Goal: Task Accomplishment & Management: Manage account settings

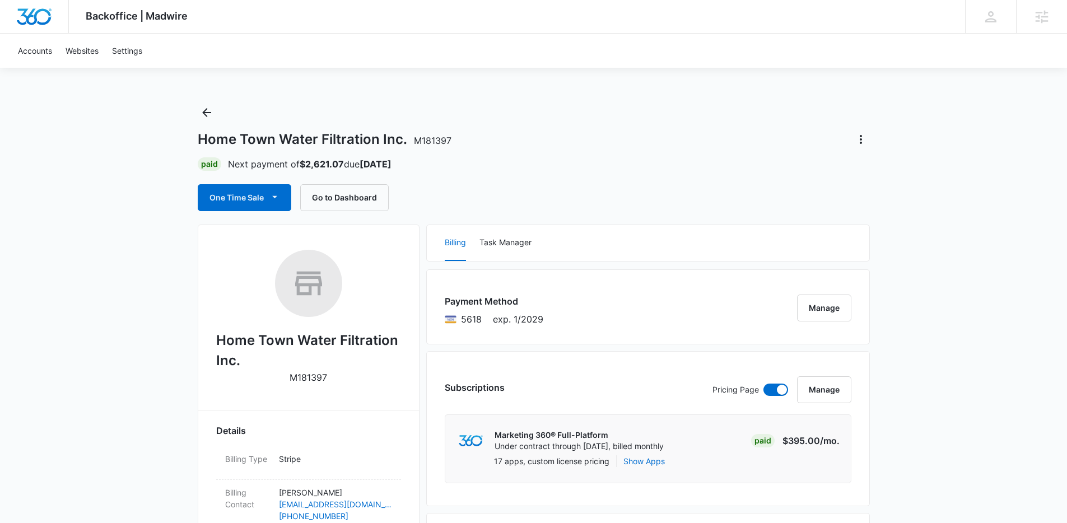
click at [697, 133] on div "Home Town Water Filtration Inc. M181397" at bounding box center [534, 140] width 672 height 18
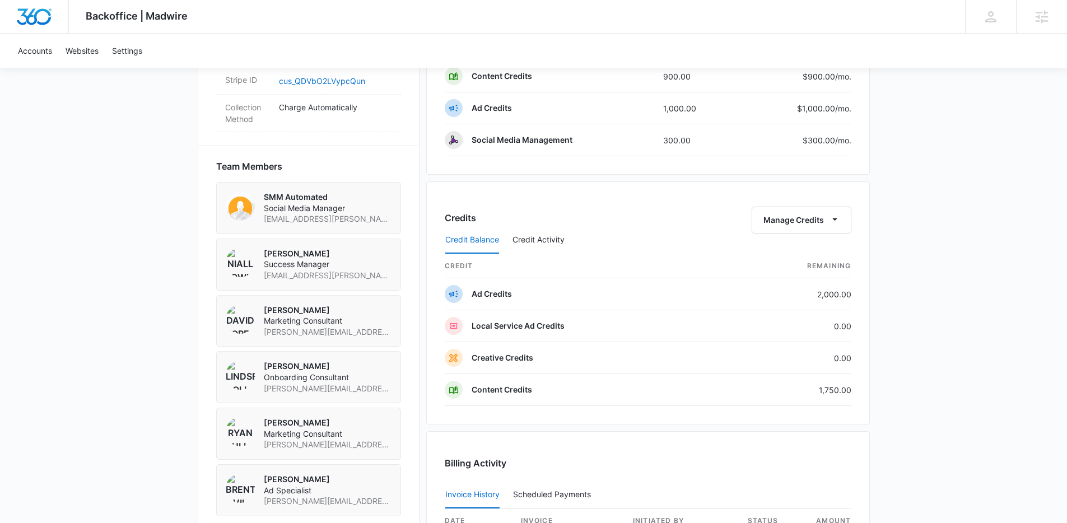
scroll to position [755, 0]
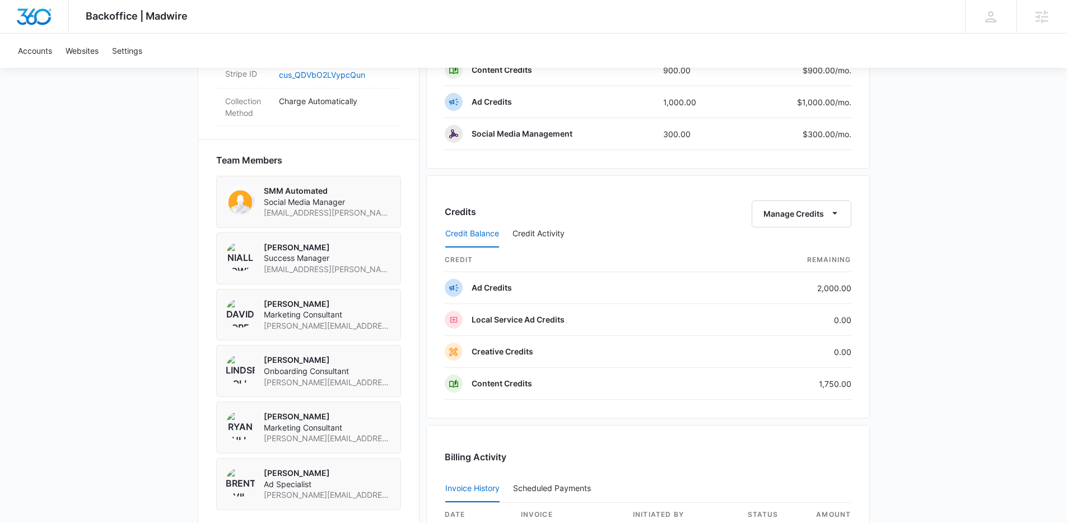
click at [581, 208] on div "Credits Manage Credits" at bounding box center [648, 214] width 407 height 27
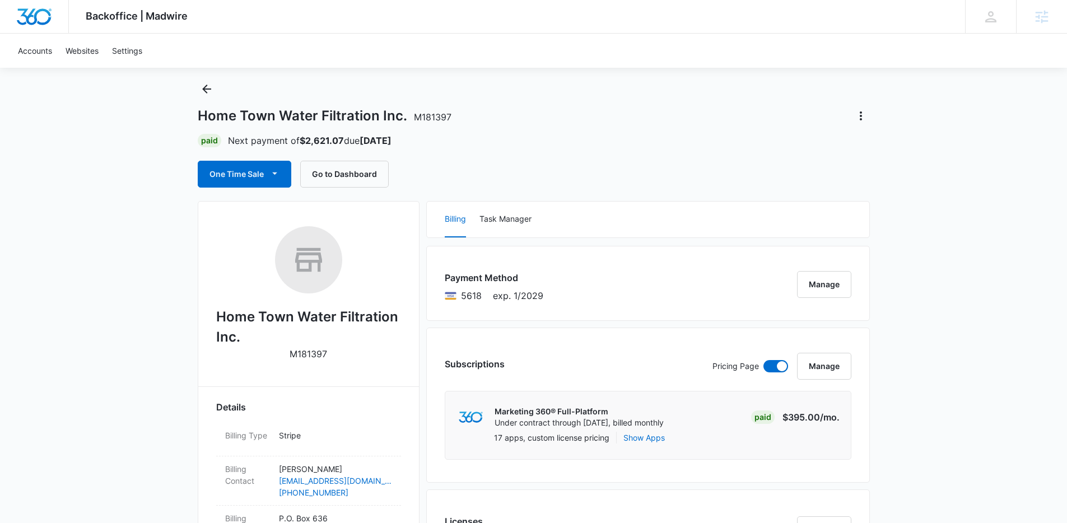
scroll to position [0, 0]
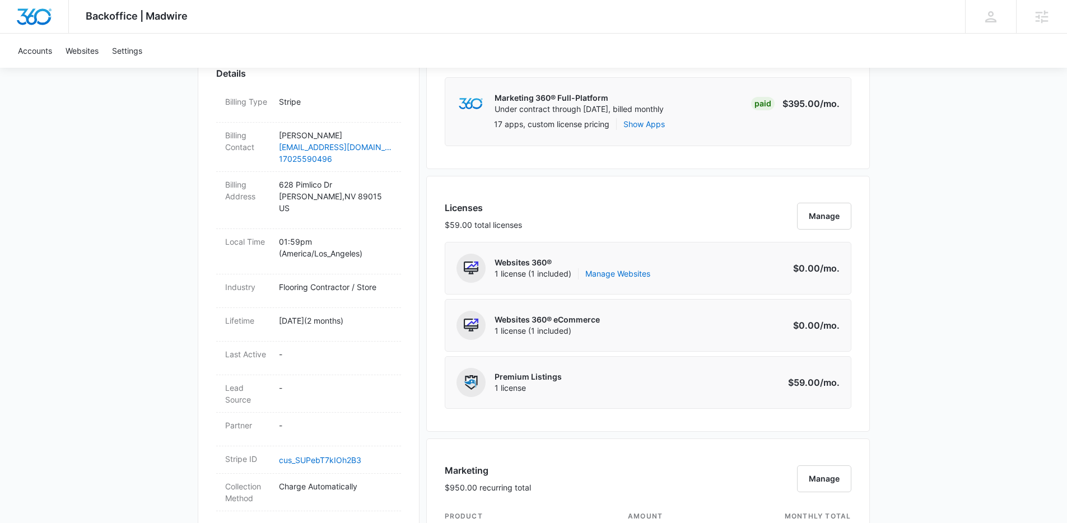
scroll to position [42, 0]
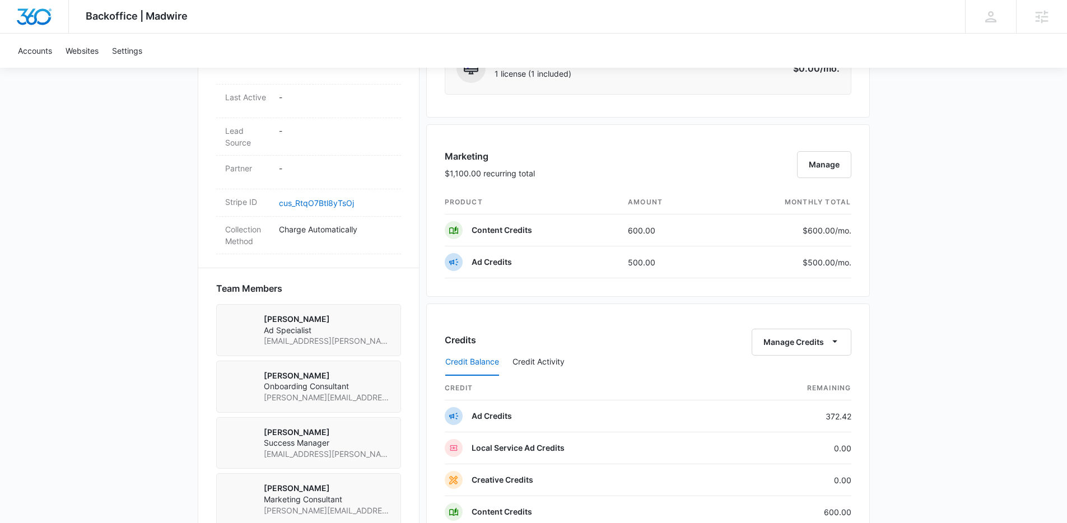
scroll to position [651, 0]
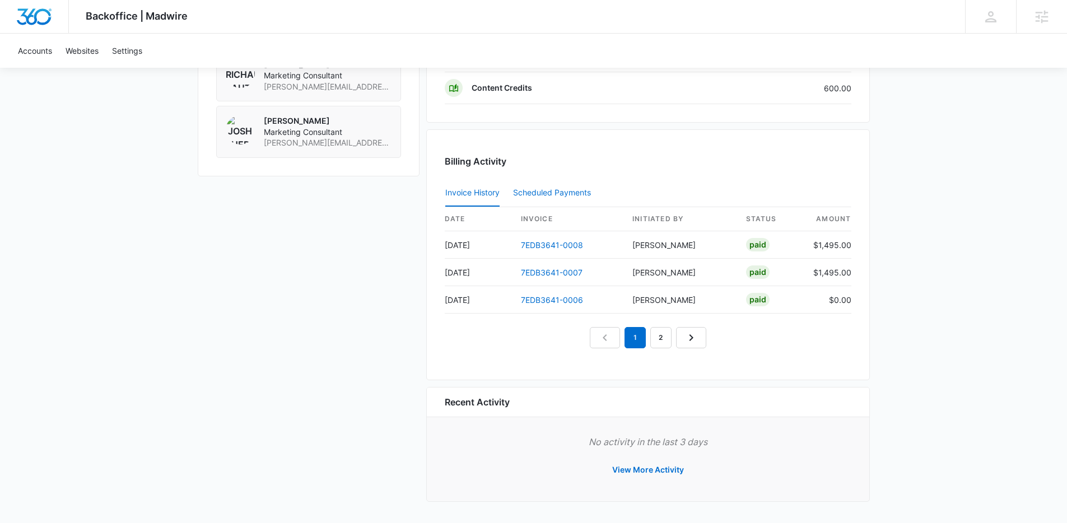
click at [539, 192] on div "Scheduled Payments 0" at bounding box center [554, 193] width 82 height 8
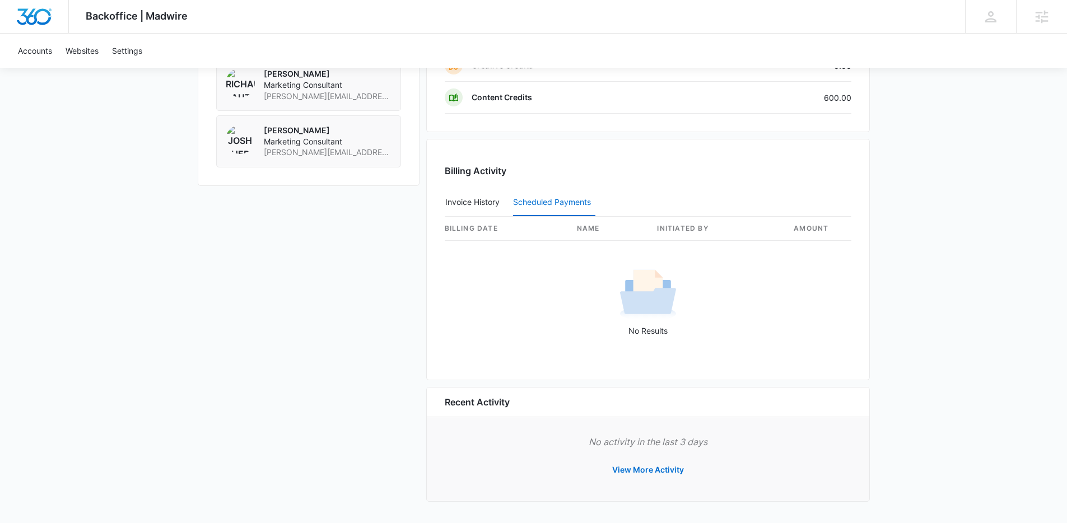
scroll to position [1009, 0]
click at [477, 202] on button "Invoice History" at bounding box center [472, 202] width 54 height 27
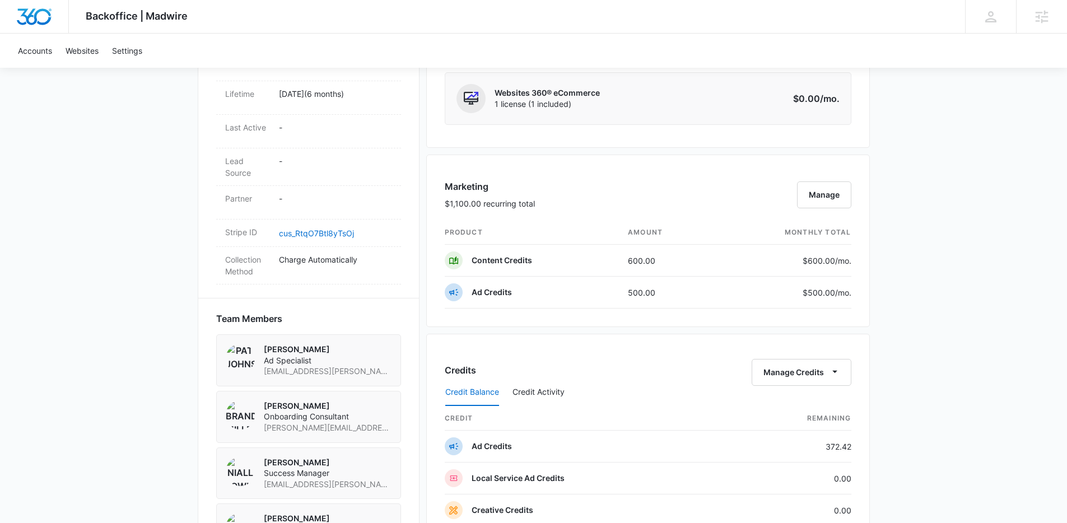
scroll to position [626, 0]
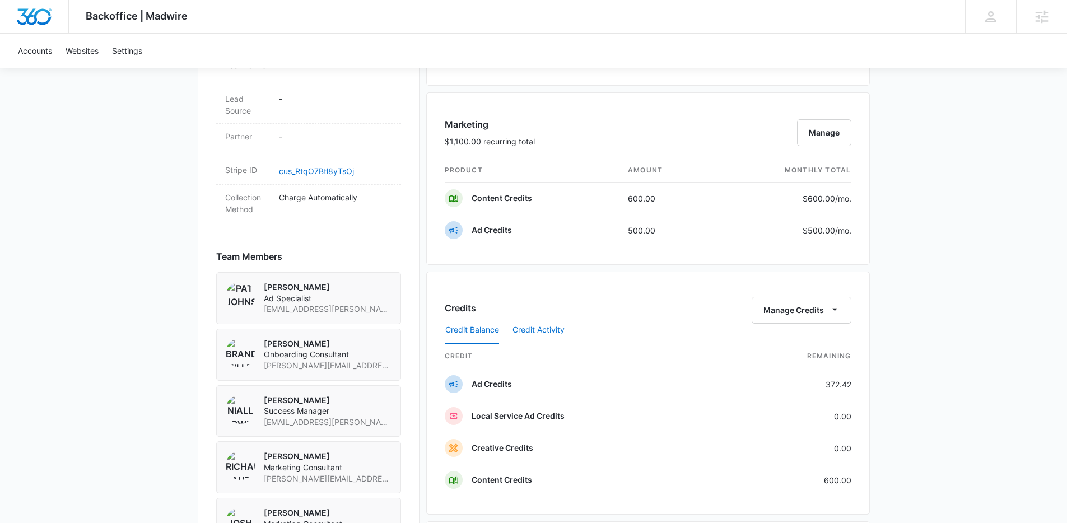
click at [544, 324] on button "Credit Activity" at bounding box center [539, 330] width 52 height 27
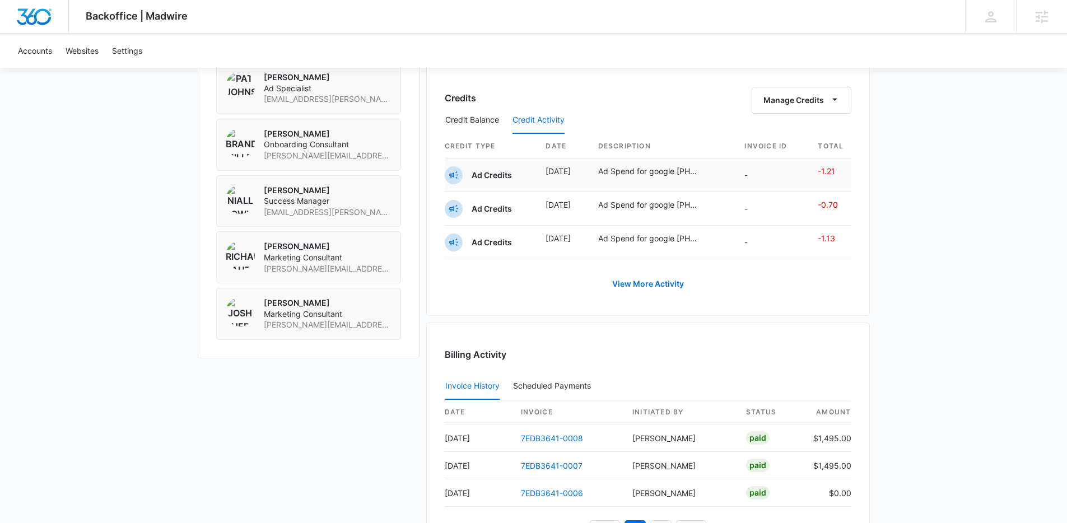
scroll to position [742, 0]
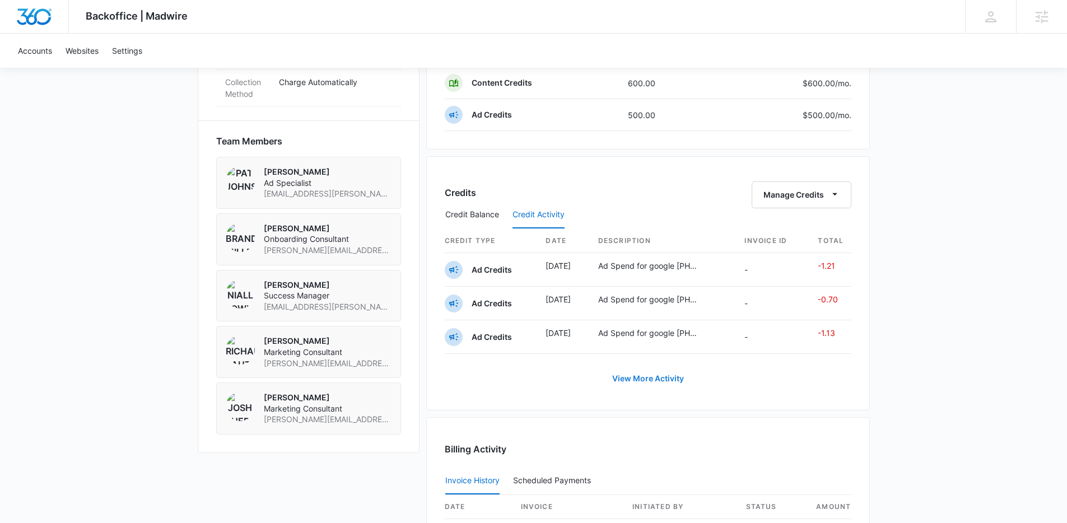
click at [643, 380] on button "View More Activity" at bounding box center [648, 378] width 94 height 27
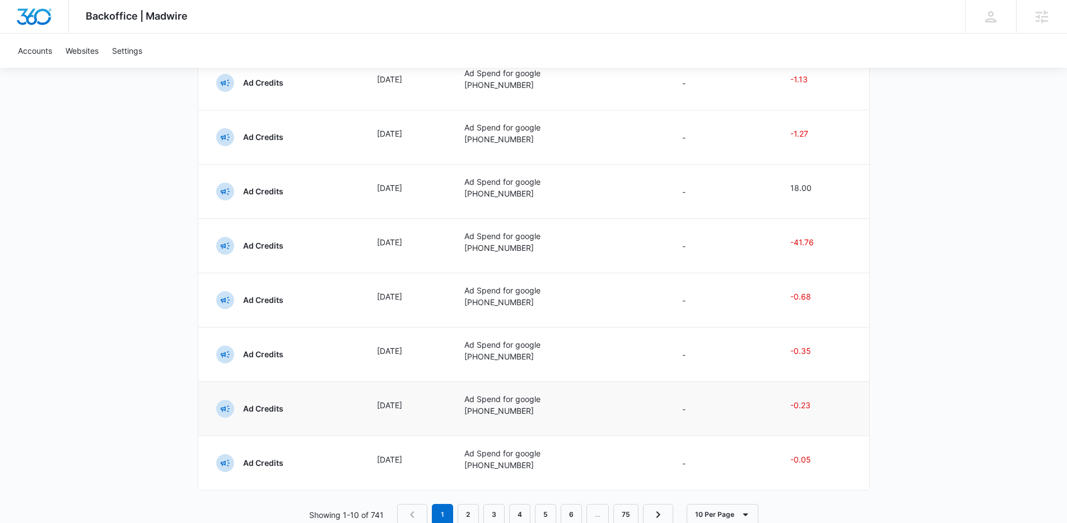
scroll to position [195, 0]
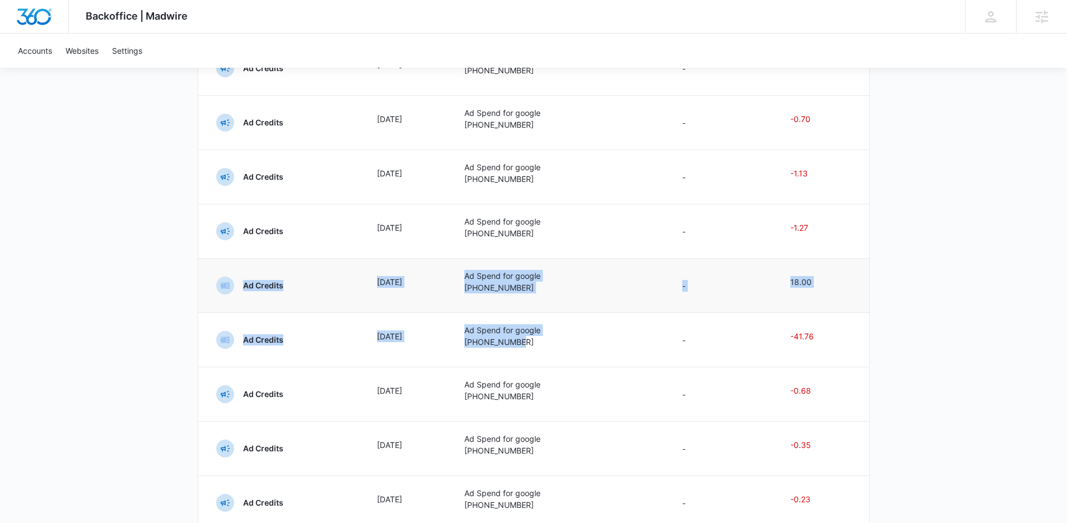
drag, startPoint x: 529, startPoint y: 339, endPoint x: 245, endPoint y: 269, distance: 293.1
click at [245, 269] on tbody "Ad Credits Aug 13 Ad Spend for google 434-788-4511 - -1.21 Ad Credits Aug 13 Ad…" at bounding box center [533, 312] width 671 height 543
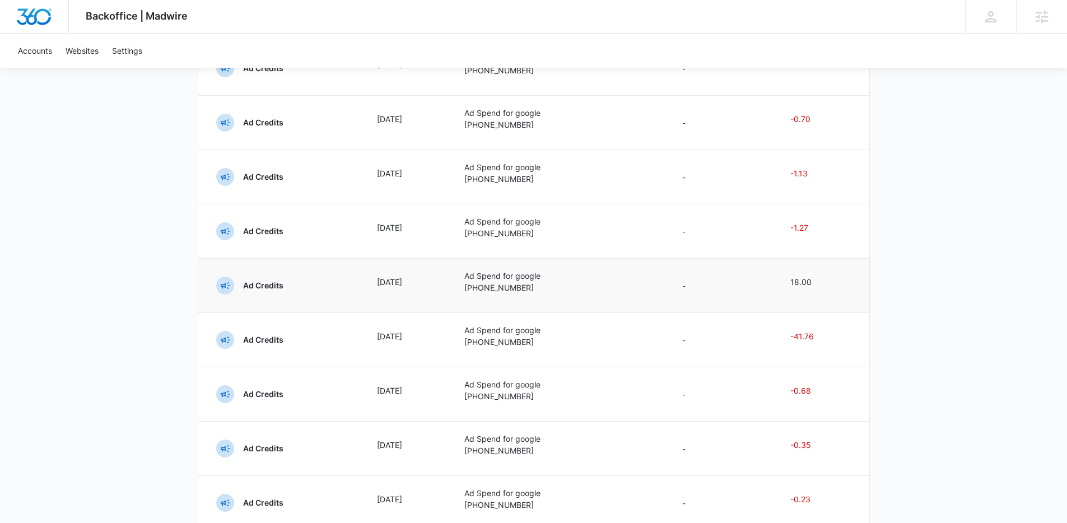
click at [245, 269] on td "Ad Credits" at bounding box center [280, 285] width 165 height 54
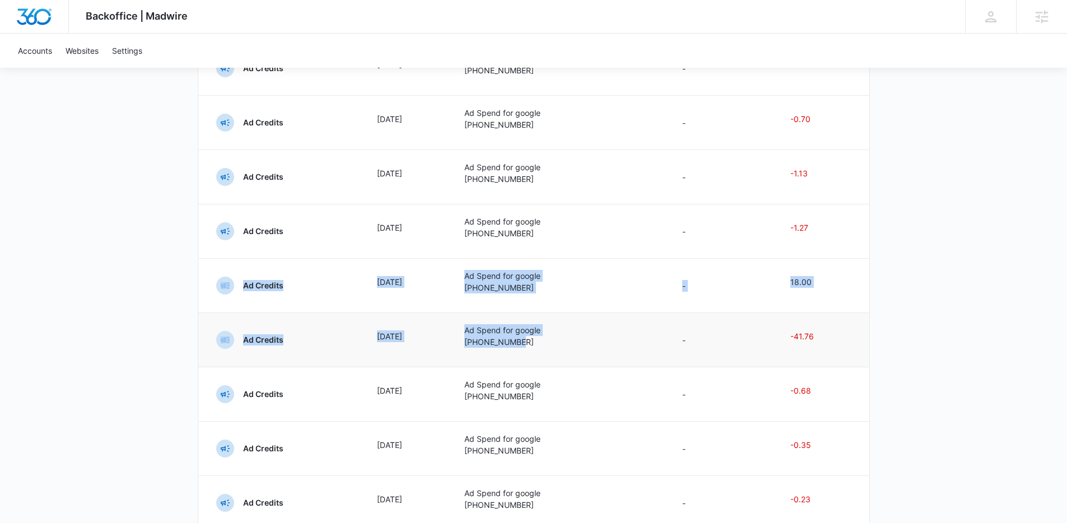
drag, startPoint x: 256, startPoint y: 275, endPoint x: 615, endPoint y: 366, distance: 370.5
click at [615, 366] on tbody "Ad Credits Aug 13 Ad Spend for google 434-788-4511 - -1.21 Ad Credits Aug 13 Ad…" at bounding box center [533, 312] width 671 height 543
click at [615, 366] on td "Ad Spend for google 434-788-4511" at bounding box center [560, 340] width 218 height 54
drag, startPoint x: 600, startPoint y: 353, endPoint x: 239, endPoint y: 269, distance: 370.3
click at [239, 269] on tbody "Ad Credits Aug 13 Ad Spend for google 434-788-4511 - -1.21 Ad Credits Aug 13 Ad…" at bounding box center [533, 312] width 671 height 543
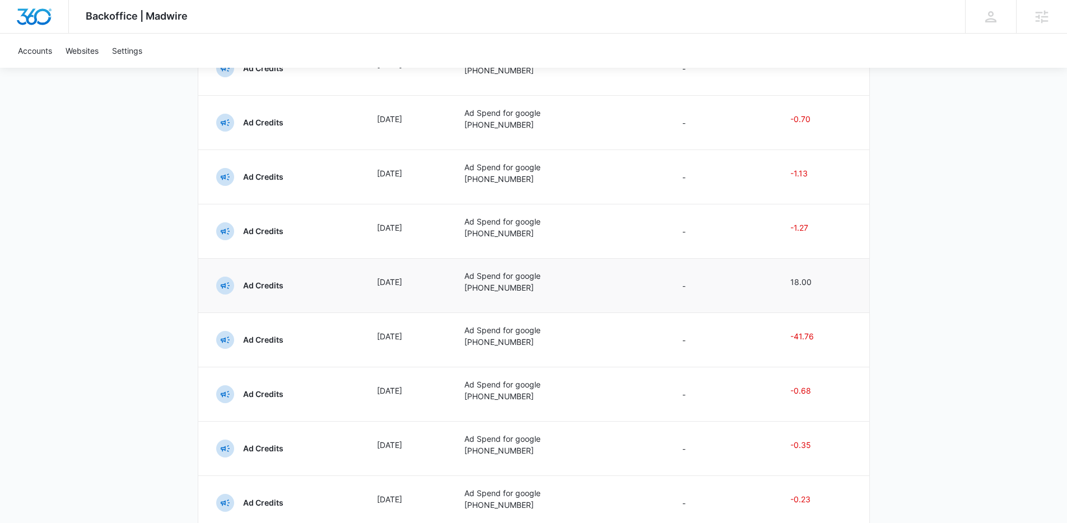
click at [239, 269] on td "Ad Credits" at bounding box center [280, 285] width 165 height 54
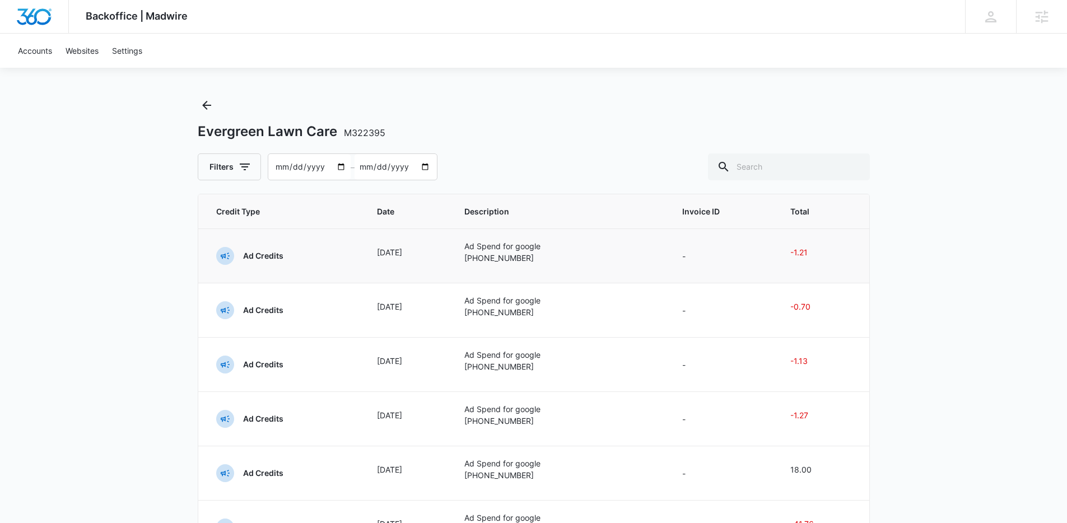
scroll to position [0, 0]
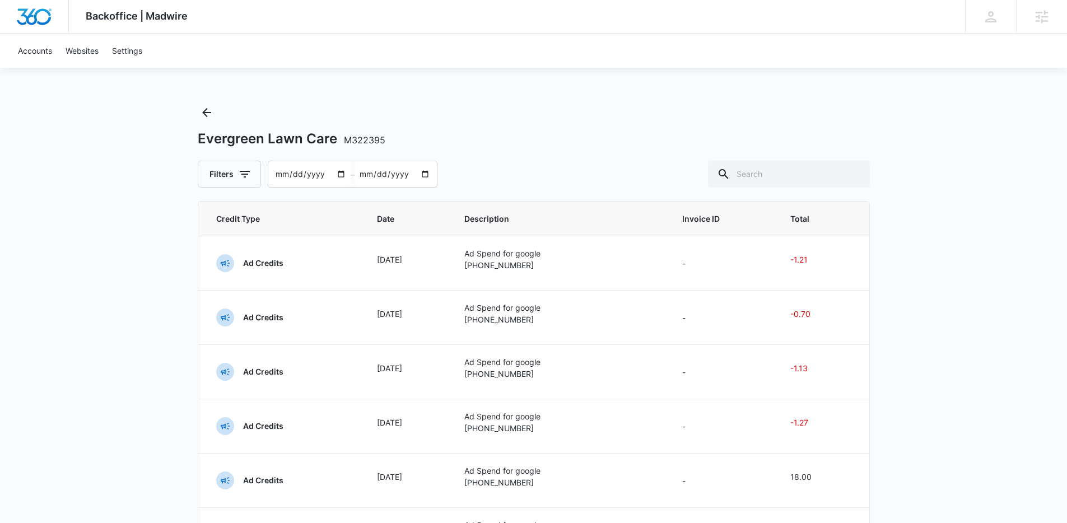
drag, startPoint x: 676, startPoint y: 114, endPoint x: 724, endPoint y: 94, distance: 51.7
click at [685, 109] on div "Evergreen Lawn Care M322395 Filters 2025-06-14 – 2025-08-13" at bounding box center [534, 146] width 672 height 84
